Goal: Information Seeking & Learning: Find specific fact

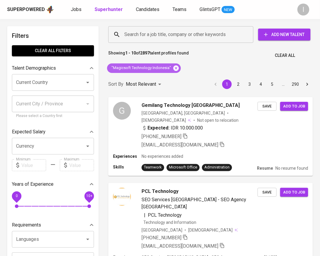
click at [175, 67] on icon at bounding box center [176, 67] width 5 height 5
click at [186, 38] on input "Search for a job title, company or other keywords" at bounding box center [182, 34] width 119 height 11
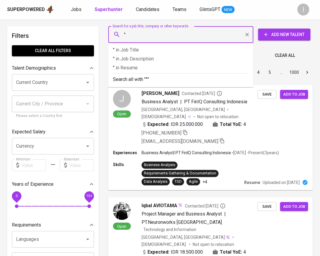
paste input "FINCAPES"
type input ""FINCAPES""
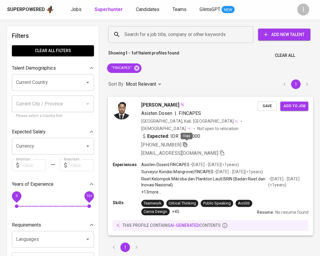
click at [187, 144] on icon "button" at bounding box center [185, 144] width 4 height 5
click at [278, 129] on div "[PERSON_NAME] Asisten Dosen | FINCAPES [GEOGRAPHIC_DATA], Kab. [GEOGRAPHIC_DATA…" at bounding box center [210, 129] width 205 height 65
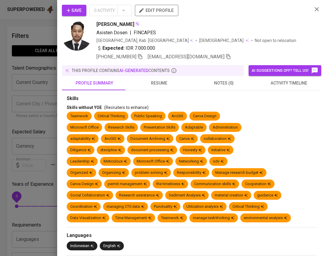
click at [162, 86] on span "resume" at bounding box center [159, 83] width 58 height 7
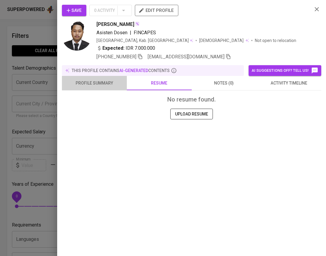
click at [98, 85] on span "profile summary" at bounding box center [95, 83] width 58 height 7
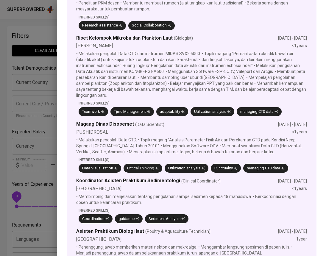
scroll to position [983, 0]
